Goal: Use online tool/utility: Utilize a website feature to perform a specific function

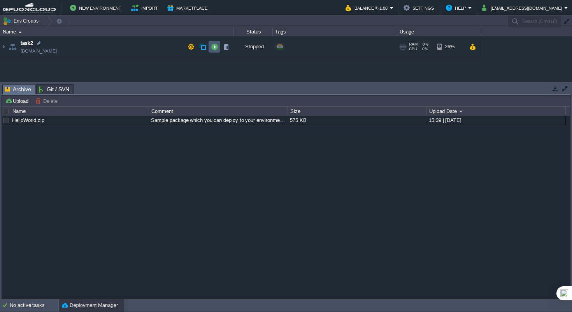
click at [216, 48] on button "button" at bounding box center [214, 46] width 7 height 7
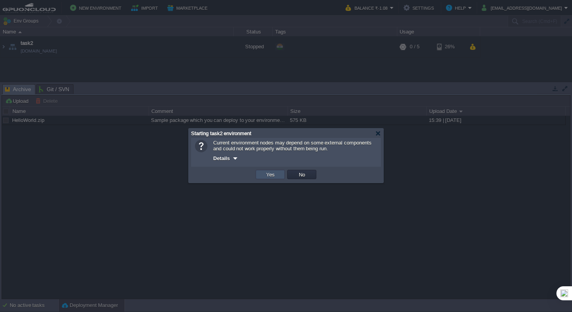
click at [269, 175] on button "Yes" at bounding box center [270, 174] width 13 height 7
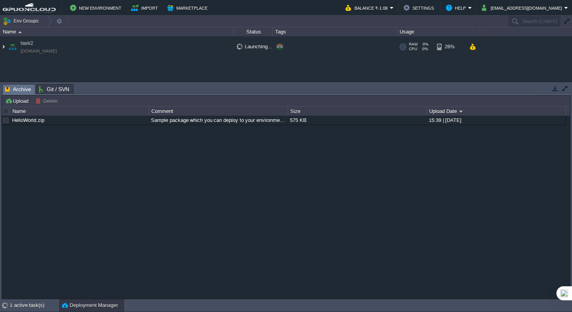
click at [3, 42] on img at bounding box center [3, 46] width 6 height 21
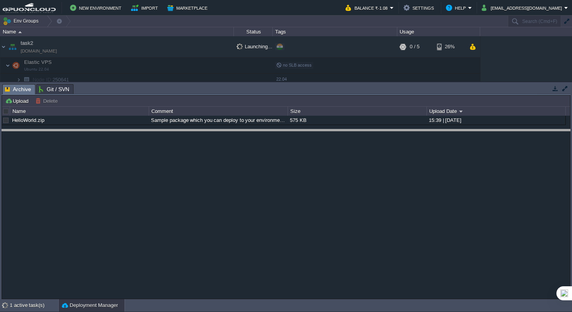
drag, startPoint x: 140, startPoint y: 85, endPoint x: 134, endPoint y: 130, distance: 45.2
click at [134, 130] on body "New Environment Import Marketplace Bonus ₹0.00 Upgrade Account Balance ₹-1.08 S…" at bounding box center [286, 156] width 572 height 312
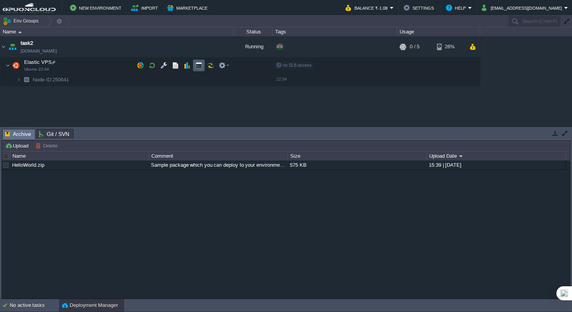
click at [198, 68] on button "button" at bounding box center [198, 65] width 7 height 7
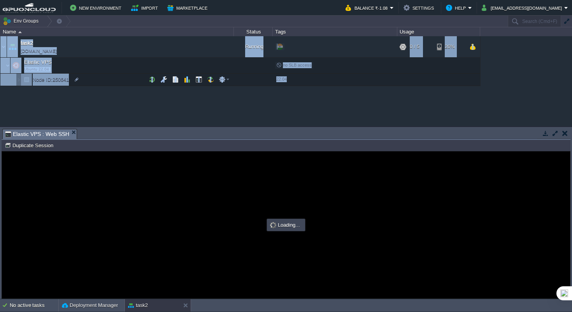
drag, startPoint x: 308, startPoint y: 141, endPoint x: 313, endPoint y: 115, distance: 26.7
click at [313, 115] on div "Env Groups Search (Cmd+F) auto-gen Name Status Tags Usage task2 [DOMAIN_NAME] R…" at bounding box center [286, 157] width 572 height 283
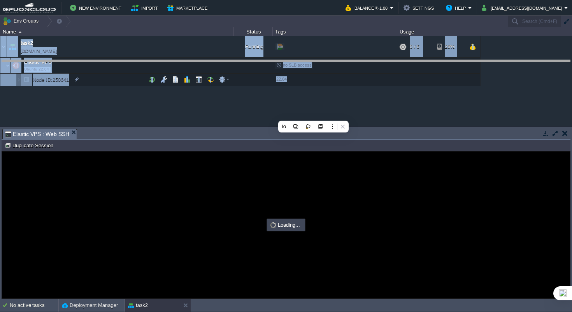
type input "#000000"
drag, startPoint x: 239, startPoint y: 128, endPoint x: 269, endPoint y: 58, distance: 77.1
click at [269, 58] on body "New Environment Import Marketplace Bonus ₹0.00 Upgrade Account Balance ₹-1.08 S…" at bounding box center [286, 156] width 572 height 312
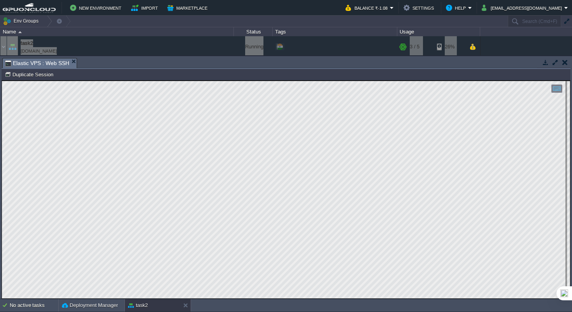
drag, startPoint x: 351, startPoint y: 57, endPoint x: 352, endPoint y: 24, distance: 33.1
click at [352, 24] on div "Env Groups Search (Cmd+F) auto-gen Name Status Tags Usage task2 [DOMAIN_NAME] R…" at bounding box center [286, 157] width 572 height 283
click at [557, 61] on button "button" at bounding box center [555, 62] width 7 height 7
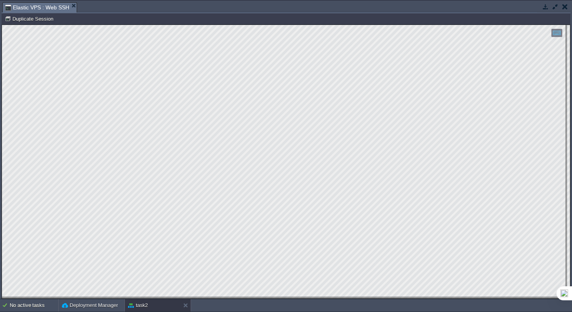
scroll to position [198, 19]
type textarea "#!/bin/bash 2 3 CPU_THRESHOLD=80 4 RAM_THRESHOLD=80"
